Goal: Find specific page/section

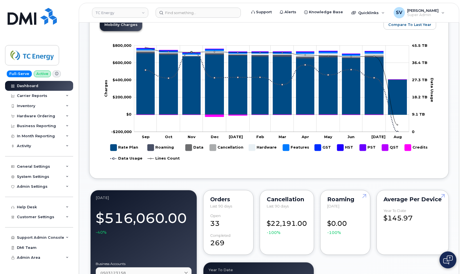
scroll to position [166, 0]
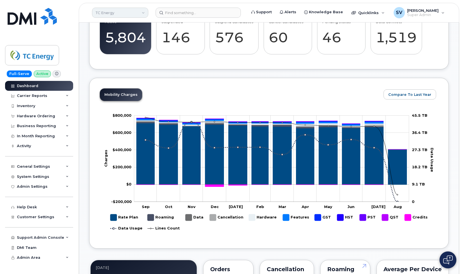
click at [120, 12] on link "TC Energy" at bounding box center [120, 13] width 56 height 10
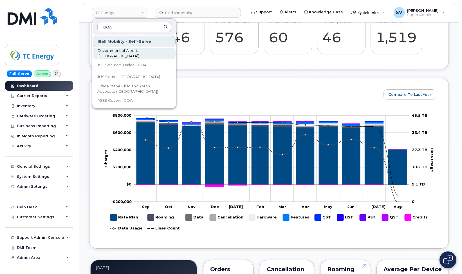
type input "GOA"
click at [112, 51] on span "Government of Alberta ([GEOGRAPHIC_DATA])" at bounding box center [129, 53] width 65 height 11
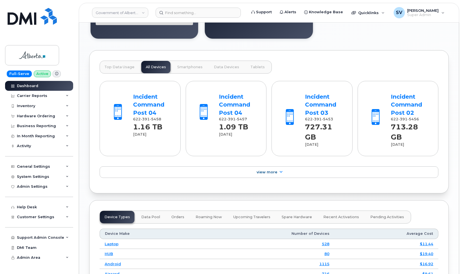
scroll to position [524, 0]
click at [145, 100] on link "Incident Command Post 04" at bounding box center [148, 104] width 31 height 23
click at [236, 107] on div "Incident Command Post 04" at bounding box center [237, 104] width 37 height 24
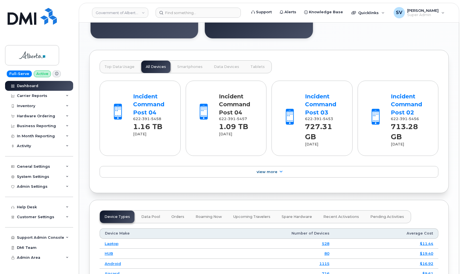
click at [235, 104] on link "Incident Command Post 04" at bounding box center [234, 104] width 31 height 23
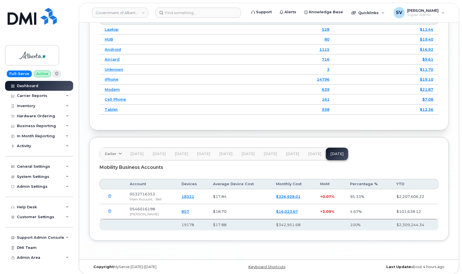
scroll to position [738, 0]
click at [189, 194] on link "18321" at bounding box center [188, 196] width 13 height 5
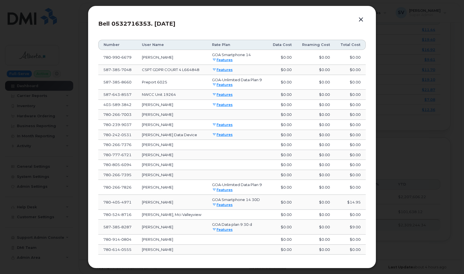
click at [360, 18] on button "button" at bounding box center [361, 20] width 8 height 8
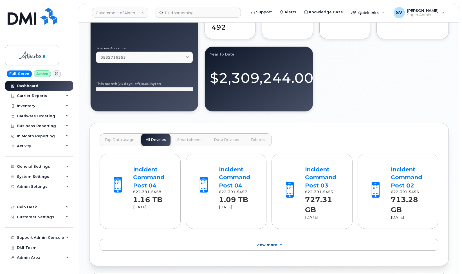
scroll to position [468, 0]
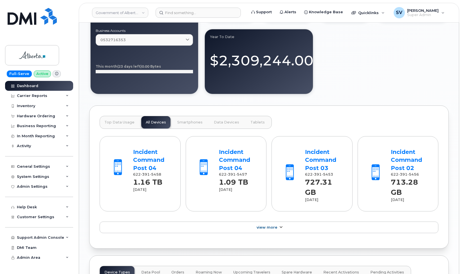
click at [265, 227] on link "View More" at bounding box center [269, 227] width 339 height 12
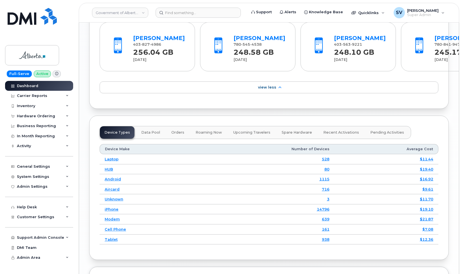
scroll to position [789, 0]
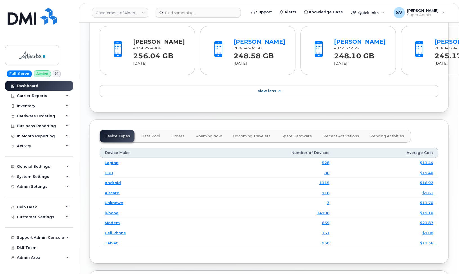
click at [146, 45] on link "James Bull" at bounding box center [159, 41] width 52 height 7
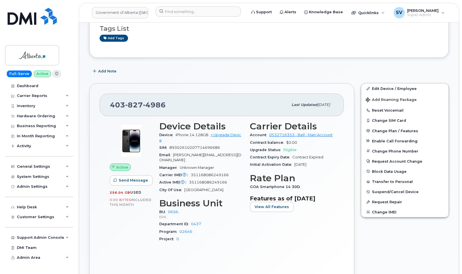
scroll to position [52, 0]
